Goal: Navigation & Orientation: Locate item on page

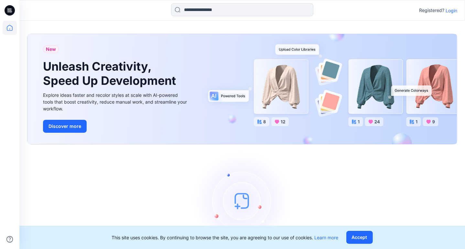
click at [453, 9] on p "Login" at bounding box center [452, 10] width 12 height 7
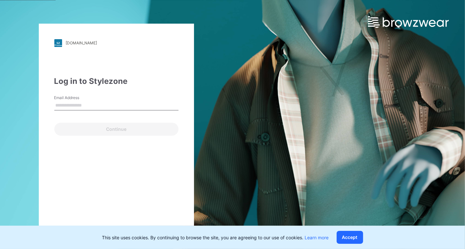
type input "**********"
click at [127, 167] on div "**********" at bounding box center [116, 125] width 155 height 202
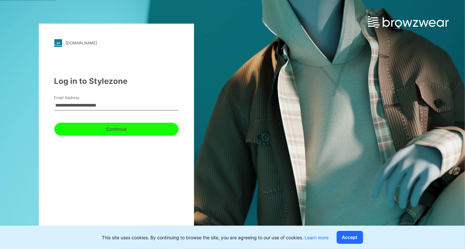
click at [125, 132] on button "Continue" at bounding box center [116, 129] width 124 height 13
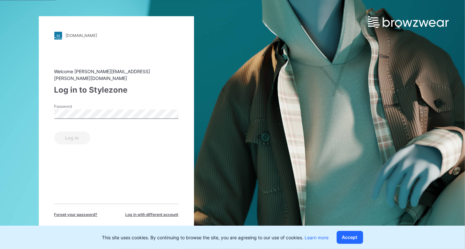
click at [129, 156] on div "Welcome deborah.meade@walmart.com Log in to Stylezone Password Log in Forget yo…" at bounding box center [116, 142] width 124 height 149
click at [69, 137] on button "Log in" at bounding box center [72, 137] width 36 height 13
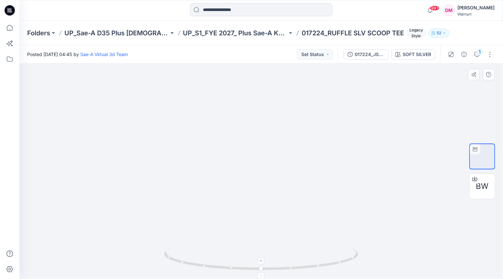
click at [262, 262] on icon at bounding box center [261, 261] width 4 height 4
drag, startPoint x: 261, startPoint y: 270, endPoint x: 285, endPoint y: 270, distance: 23.6
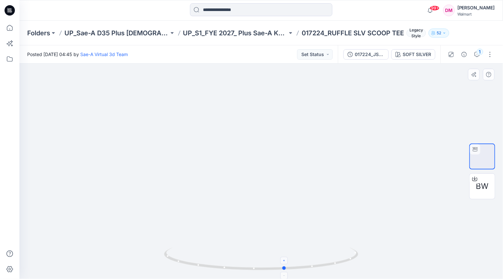
click at [285, 270] on icon at bounding box center [262, 259] width 196 height 24
click at [287, 260] on div at bounding box center [284, 259] width 7 height 7
drag, startPoint x: 285, startPoint y: 269, endPoint x: 184, endPoint y: 250, distance: 102.6
click at [183, 250] on icon at bounding box center [262, 259] width 196 height 24
